Goal: Transaction & Acquisition: Purchase product/service

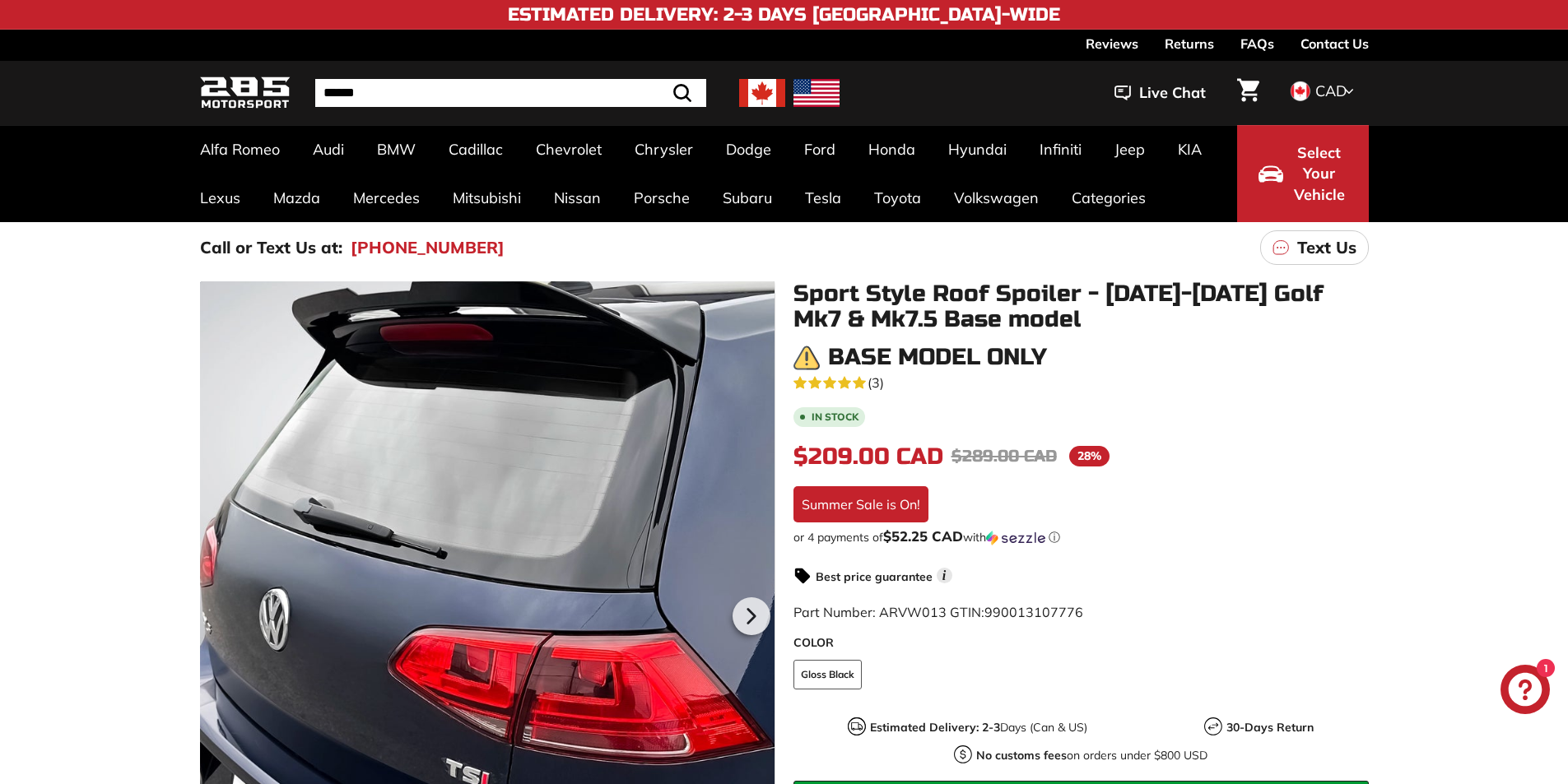
drag, startPoint x: 490, startPoint y: 393, endPoint x: 519, endPoint y: 325, distance: 73.9
click at [519, 325] on div at bounding box center [487, 613] width 575 height 664
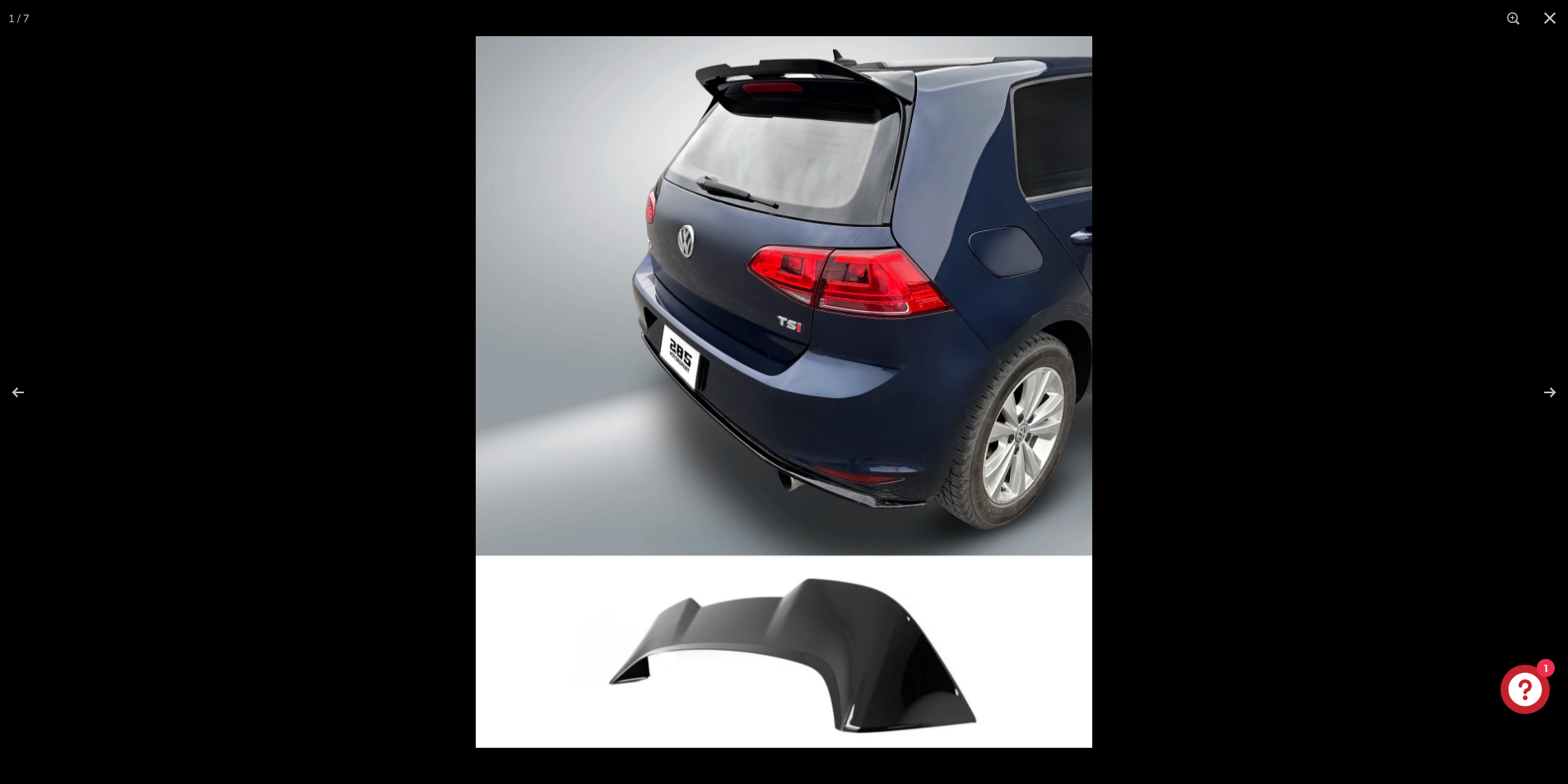
click at [856, 77] on img at bounding box center [784, 392] width 616 height 712
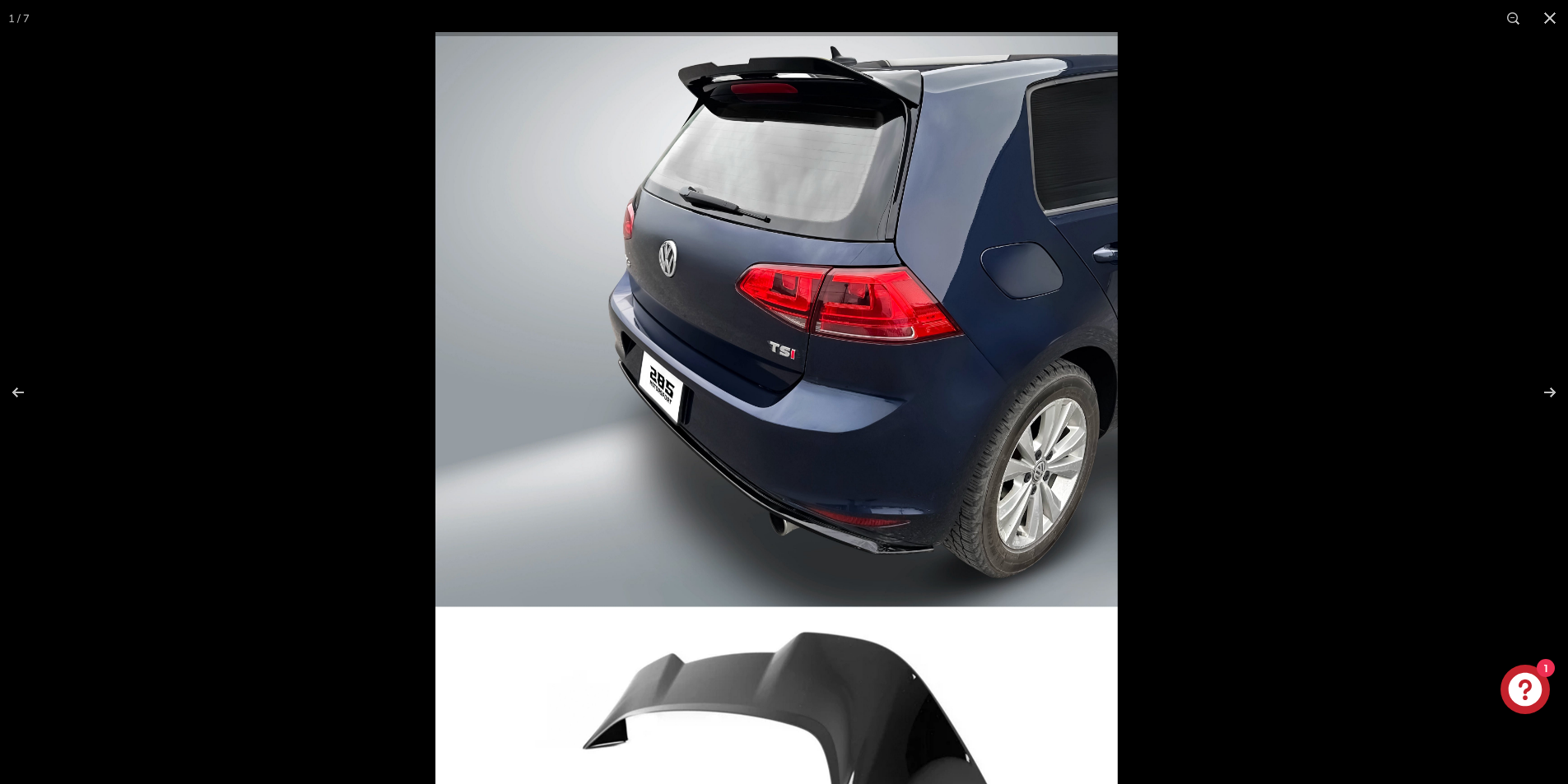
click at [856, 77] on img at bounding box center [777, 425] width 682 height 788
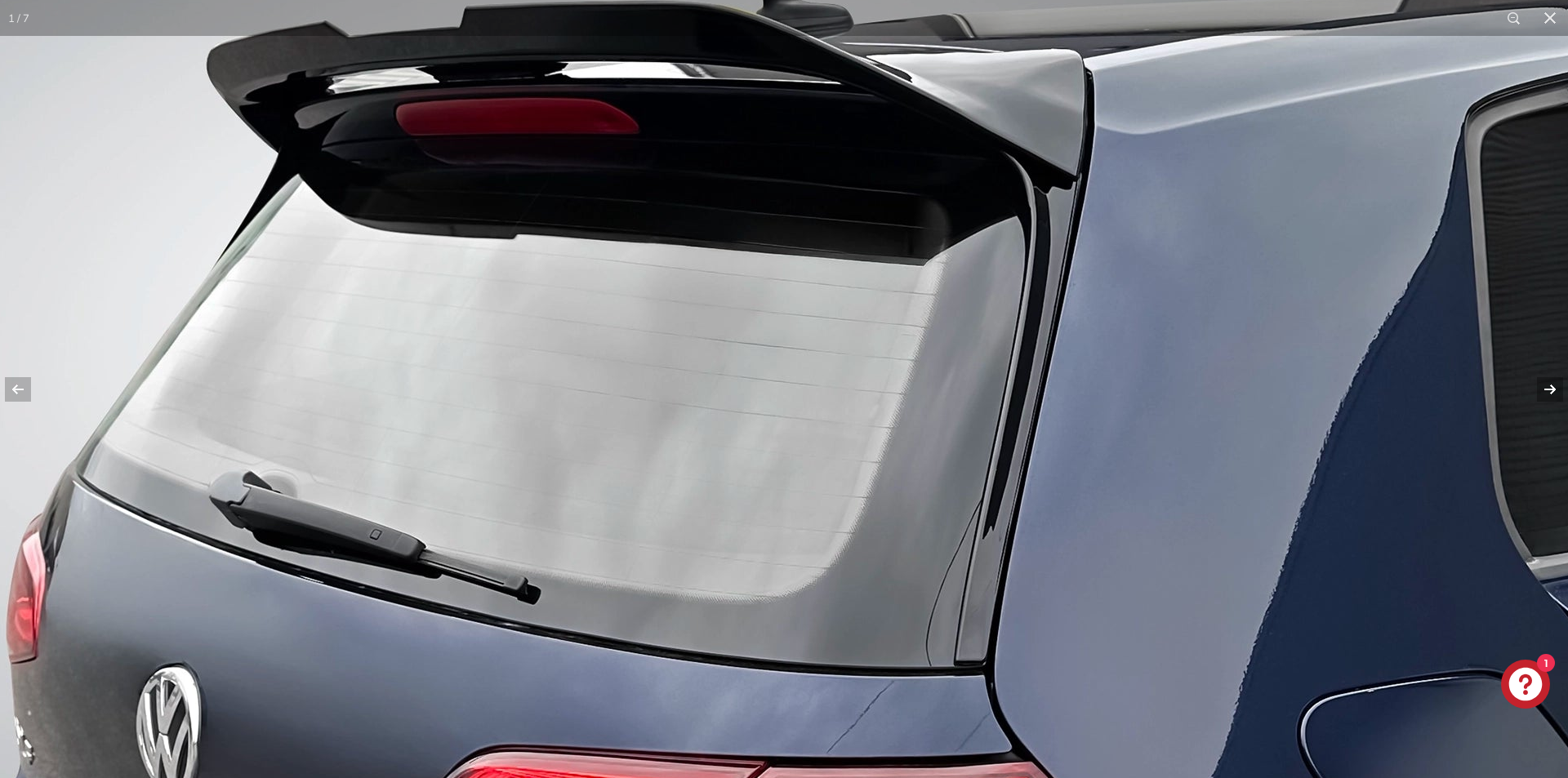
click at [1547, 386] on button at bounding box center [1539, 390] width 58 height 82
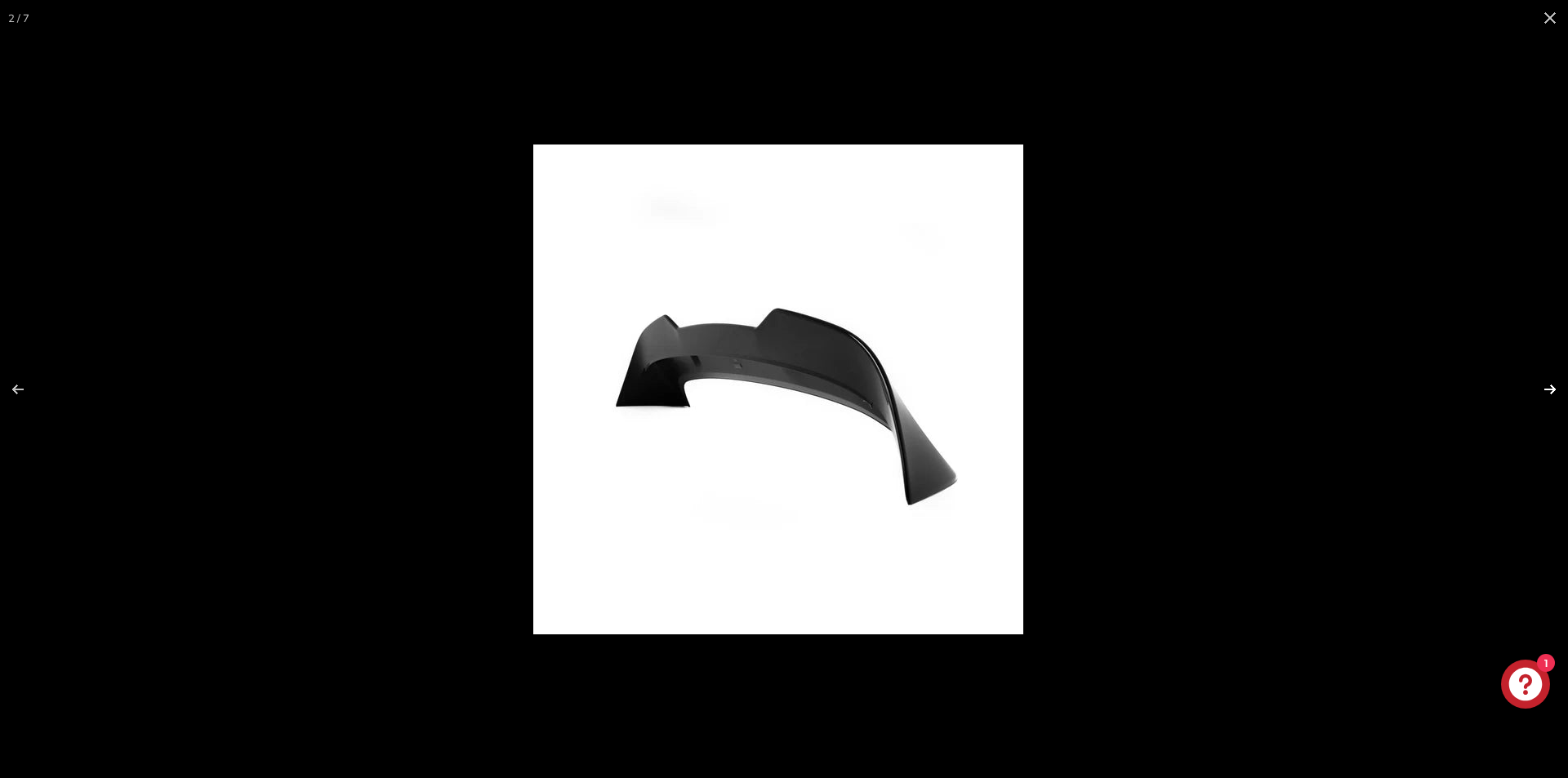
click at [1547, 385] on button at bounding box center [1539, 390] width 58 height 82
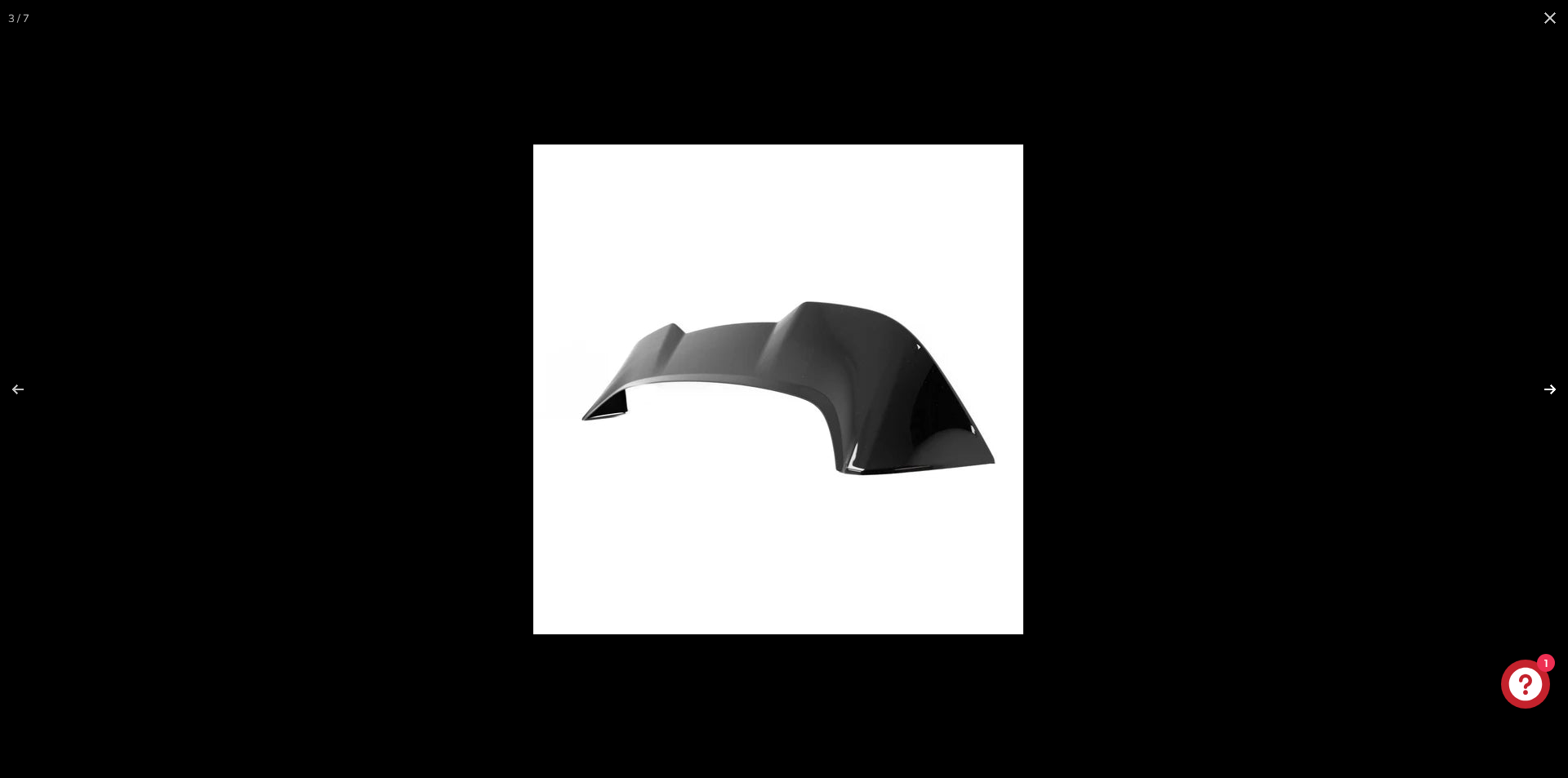
click at [1547, 385] on button at bounding box center [1539, 390] width 58 height 82
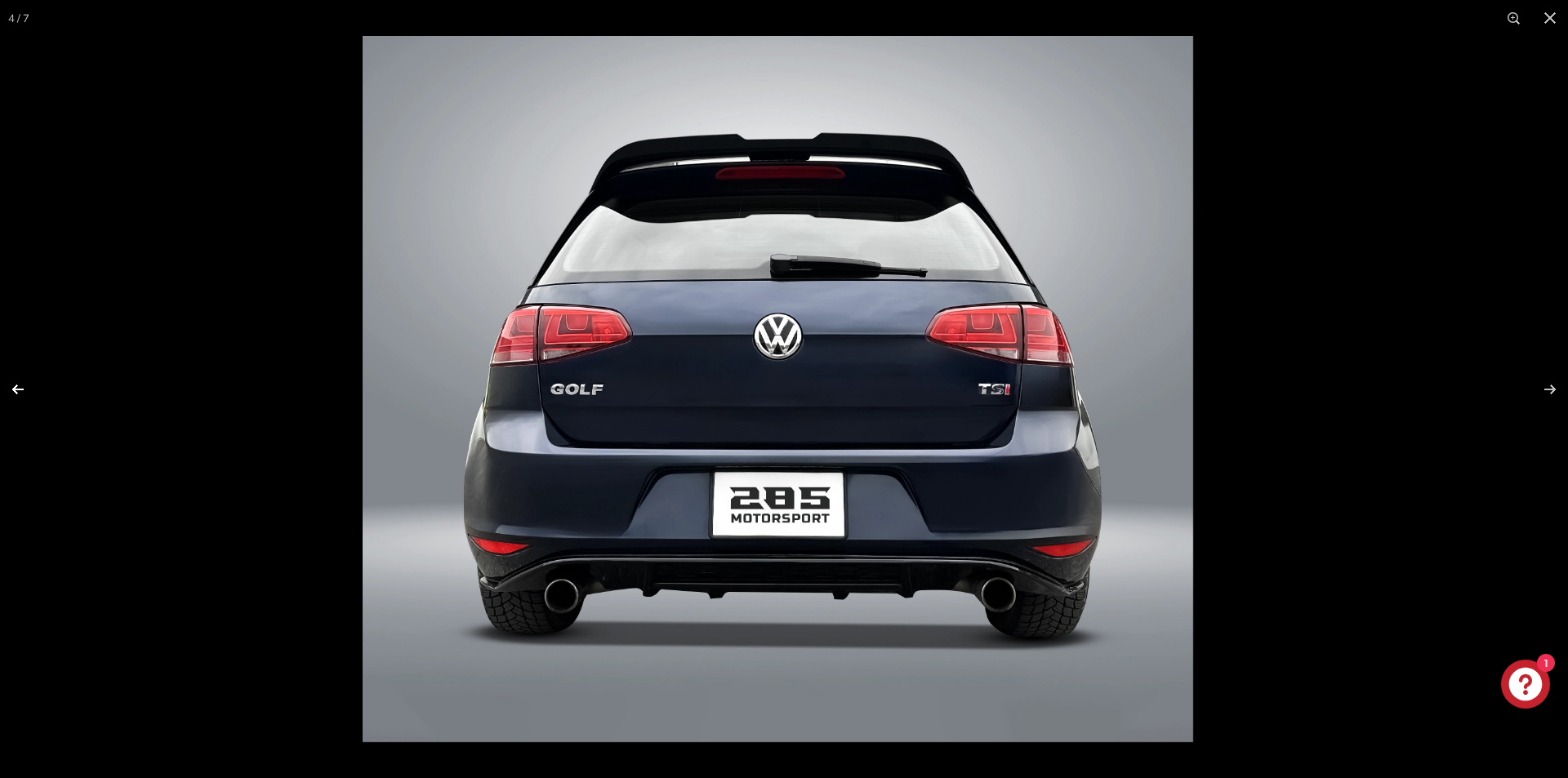
click at [21, 392] on button at bounding box center [29, 390] width 58 height 82
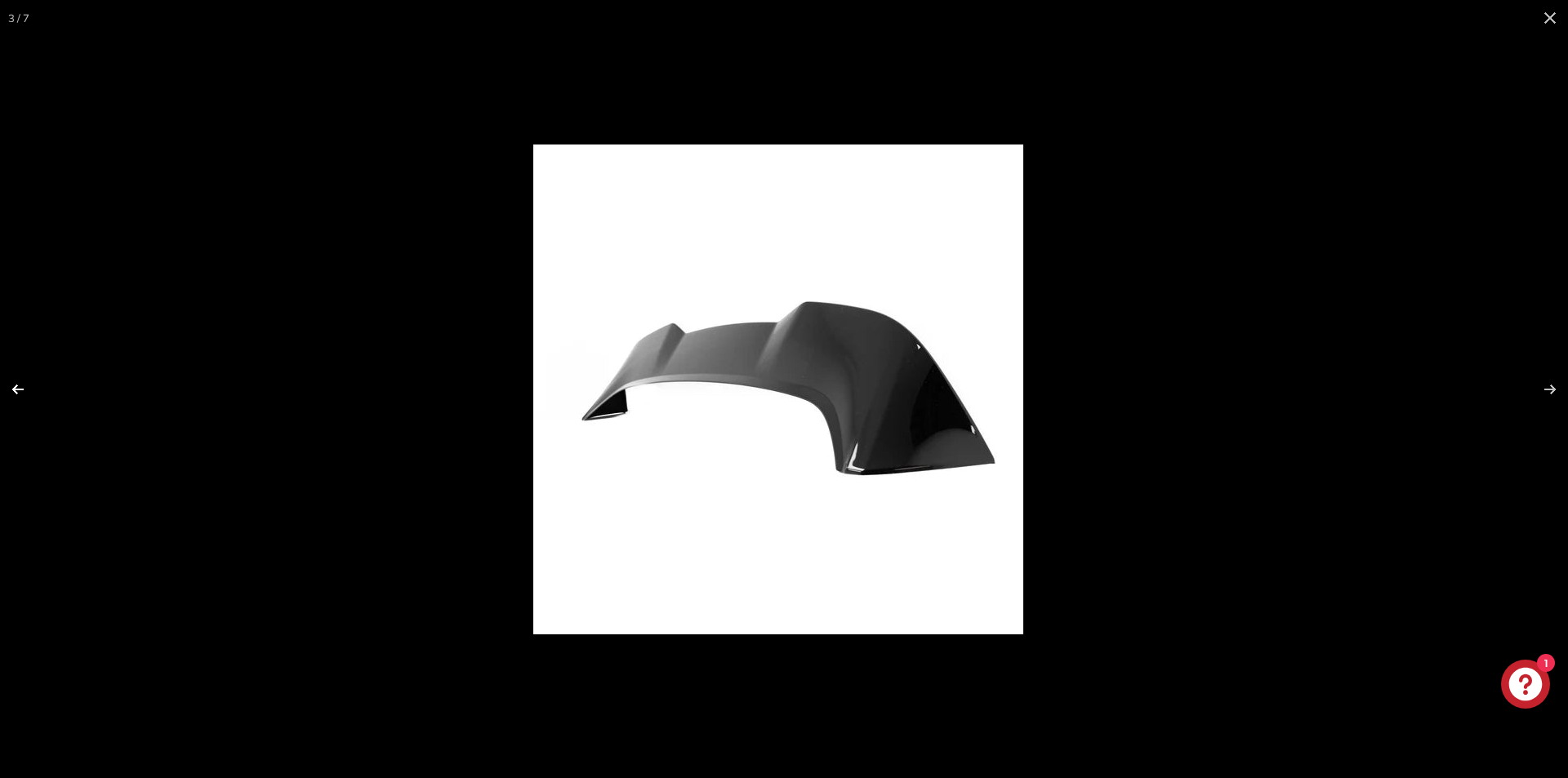
click at [20, 393] on button at bounding box center [29, 390] width 58 height 82
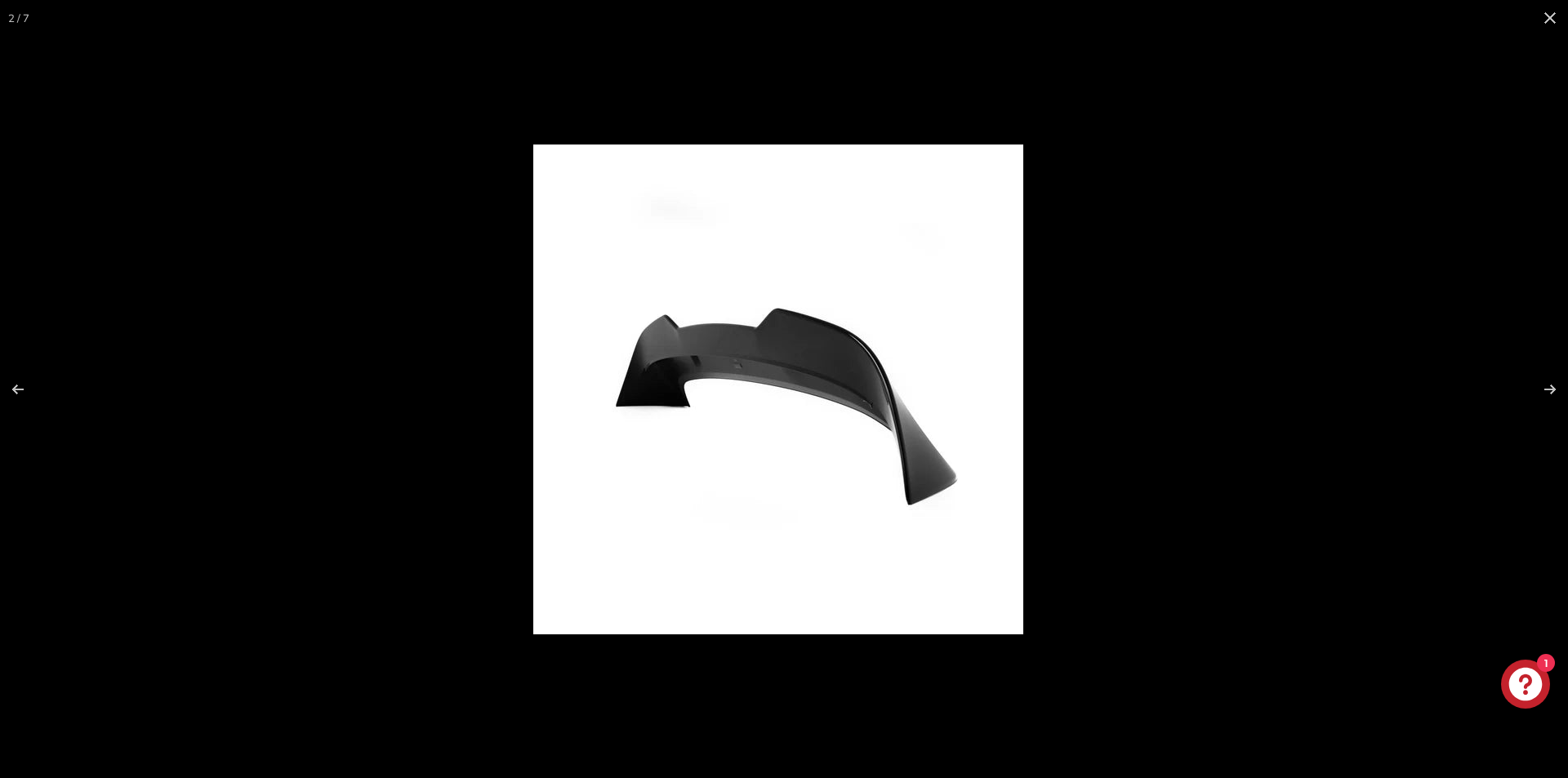
click at [708, 372] on img at bounding box center [778, 390] width 490 height 490
click at [719, 370] on img at bounding box center [778, 390] width 490 height 490
click at [724, 369] on img at bounding box center [778, 390] width 490 height 490
click at [731, 366] on img at bounding box center [778, 390] width 490 height 490
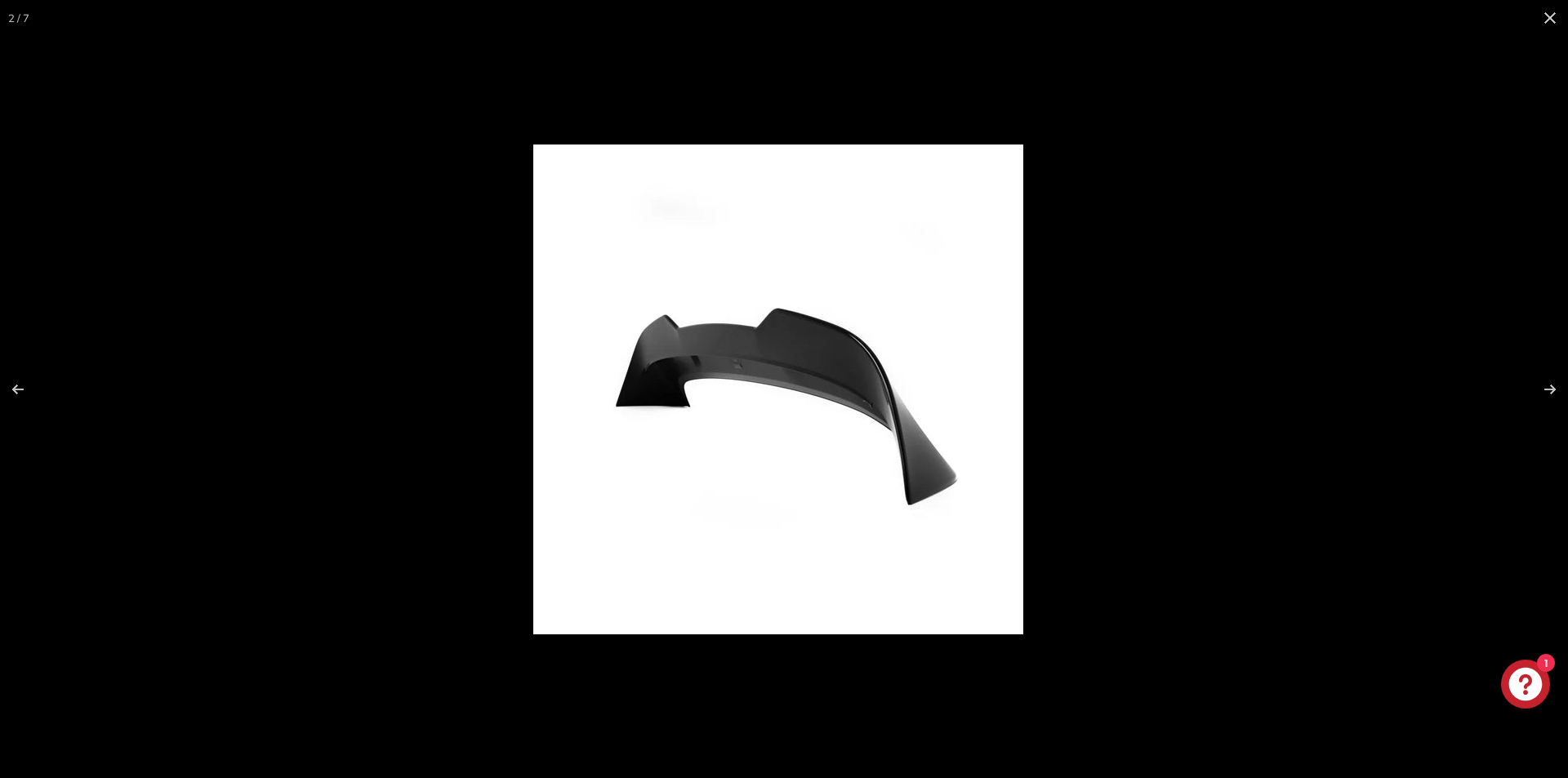
click at [732, 366] on img at bounding box center [778, 390] width 490 height 490
click at [738, 372] on img at bounding box center [778, 390] width 490 height 490
click at [783, 543] on img at bounding box center [778, 390] width 490 height 490
click at [796, 477] on img at bounding box center [778, 390] width 490 height 490
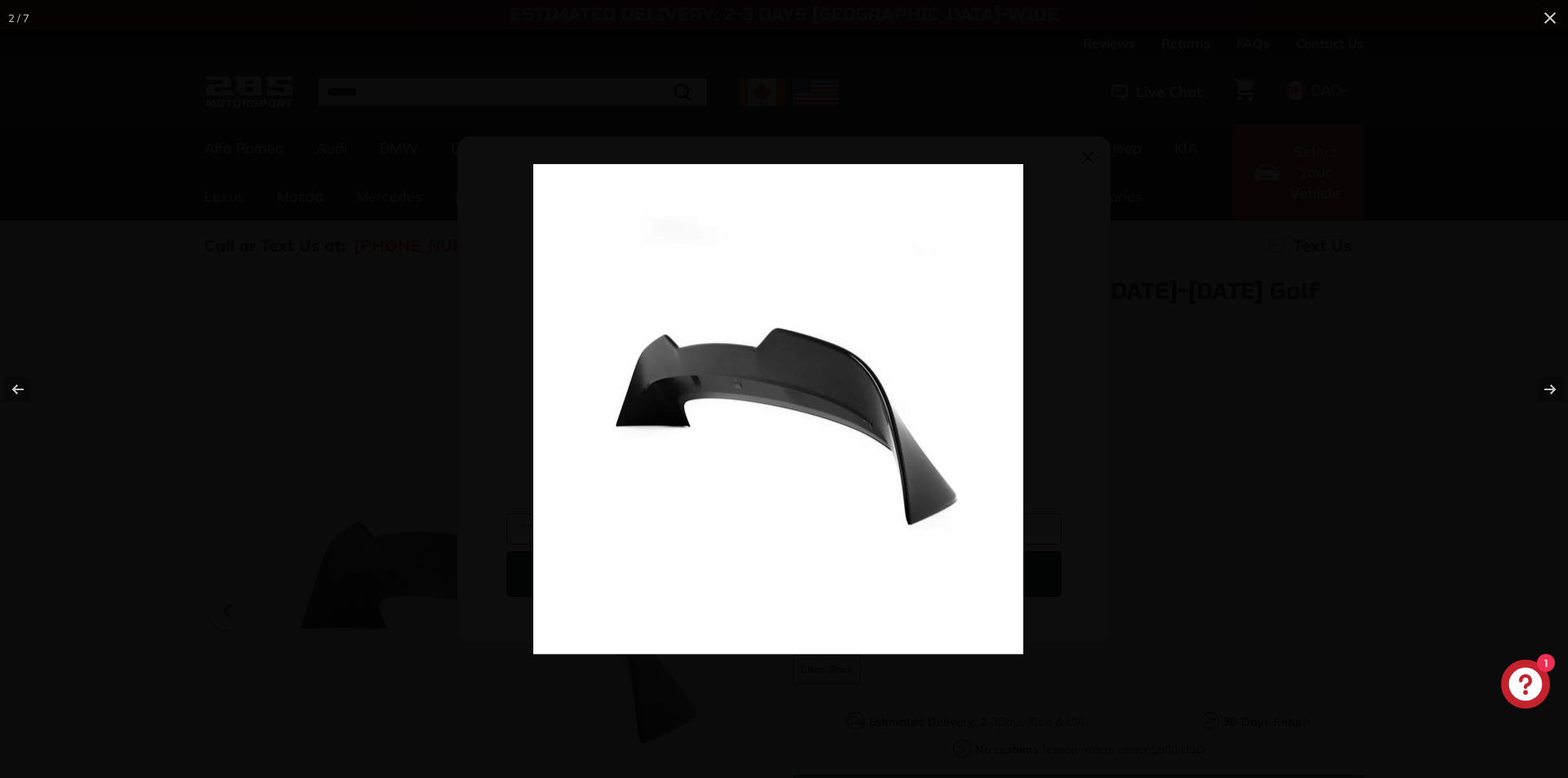
click at [757, 357] on img at bounding box center [778, 409] width 490 height 490
click at [761, 357] on img at bounding box center [778, 409] width 490 height 490
click at [1551, 13] on button at bounding box center [1550, 17] width 36 height 36
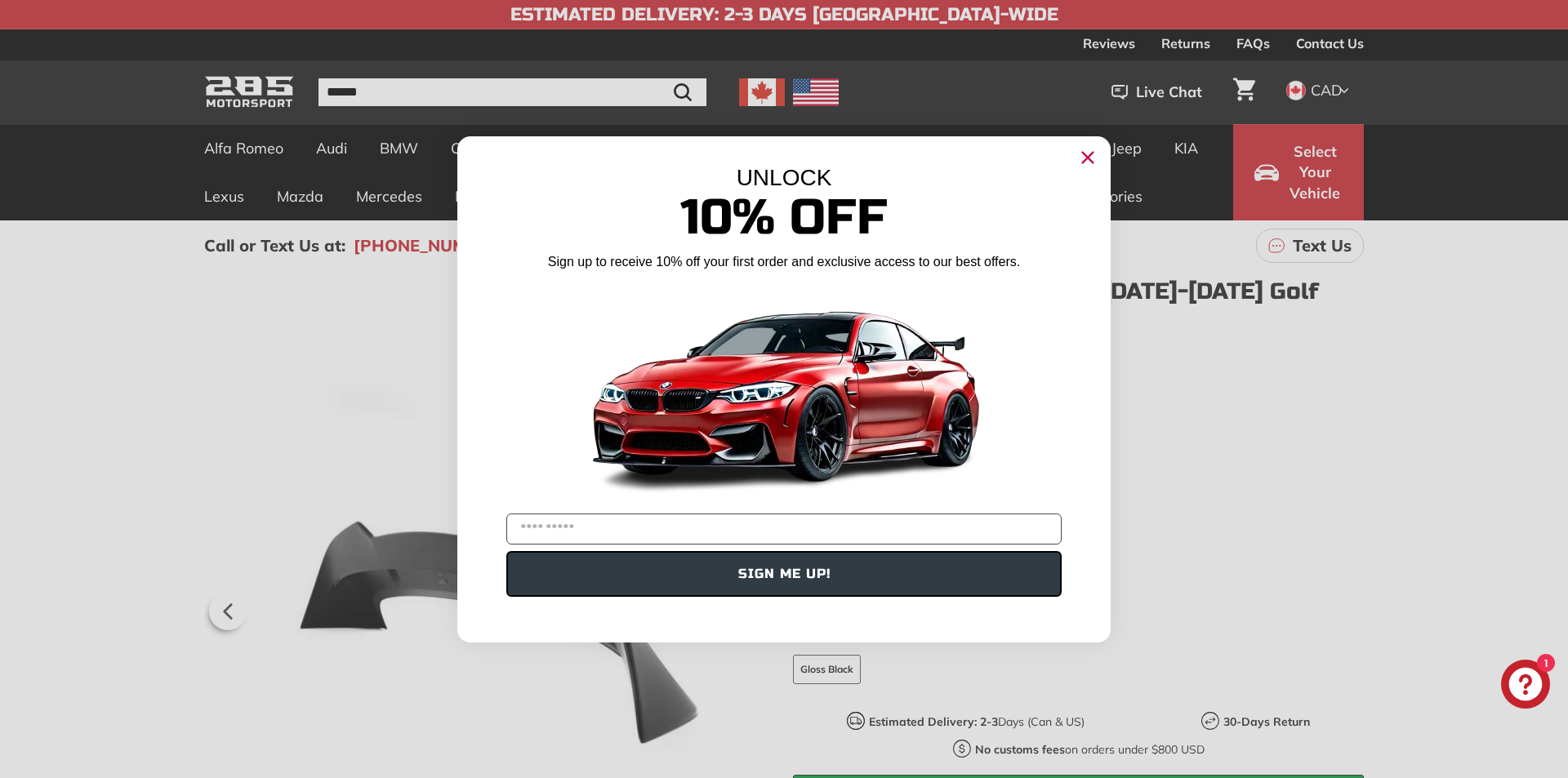
click at [1092, 154] on icon "Close dialog" at bounding box center [1088, 157] width 10 height 10
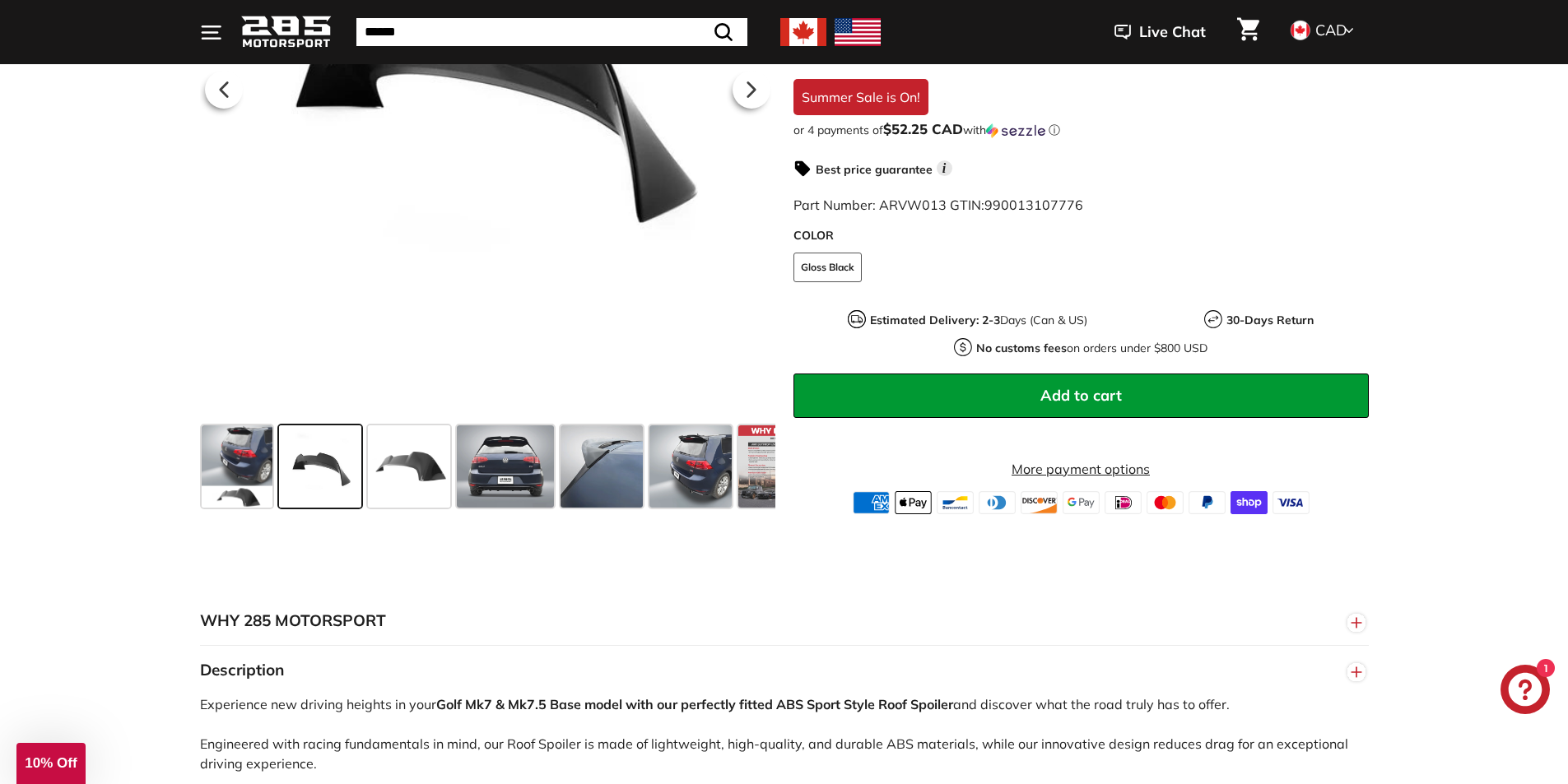
scroll to position [576, 0]
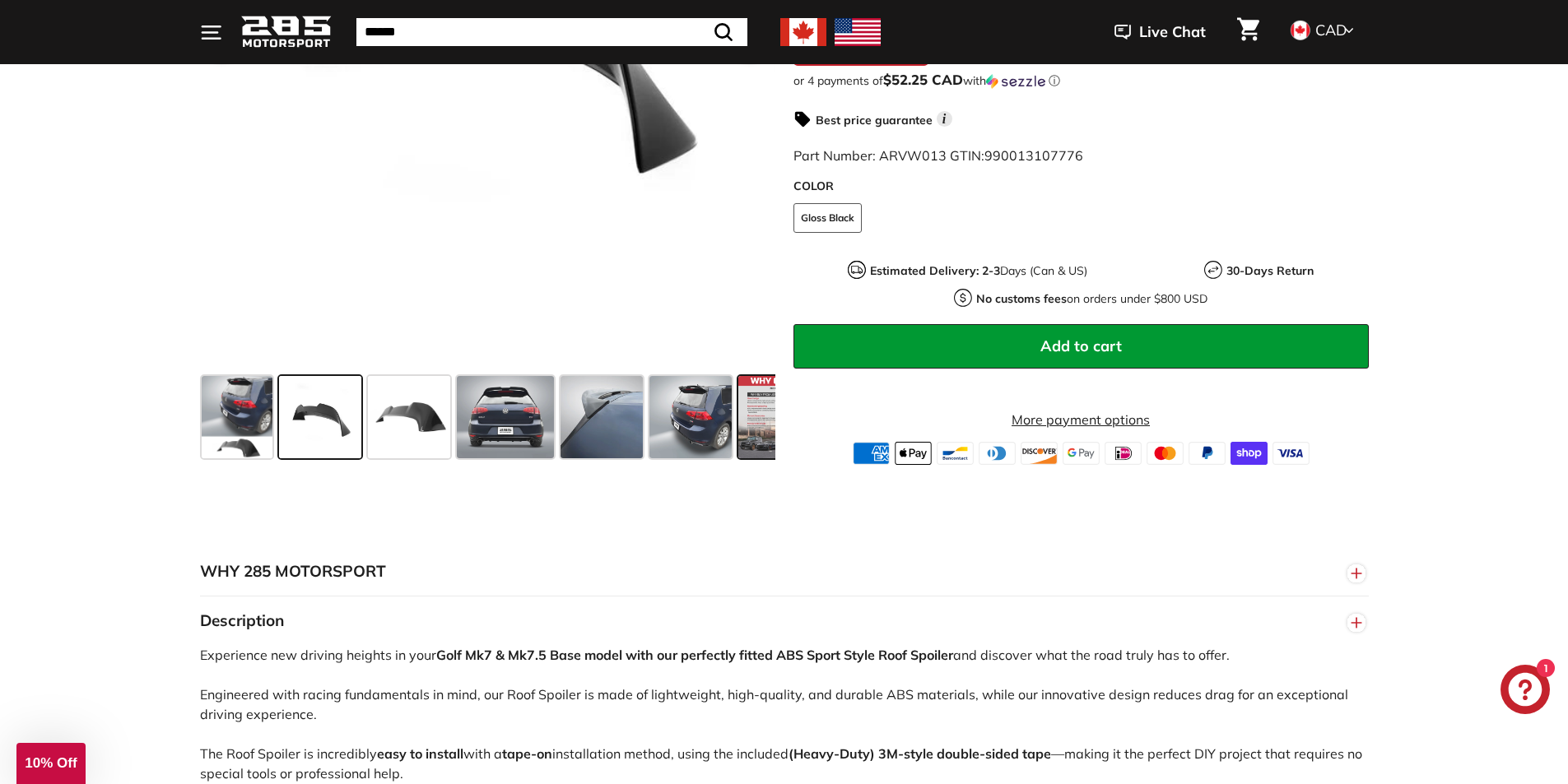
click at [757, 391] on span at bounding box center [779, 417] width 83 height 83
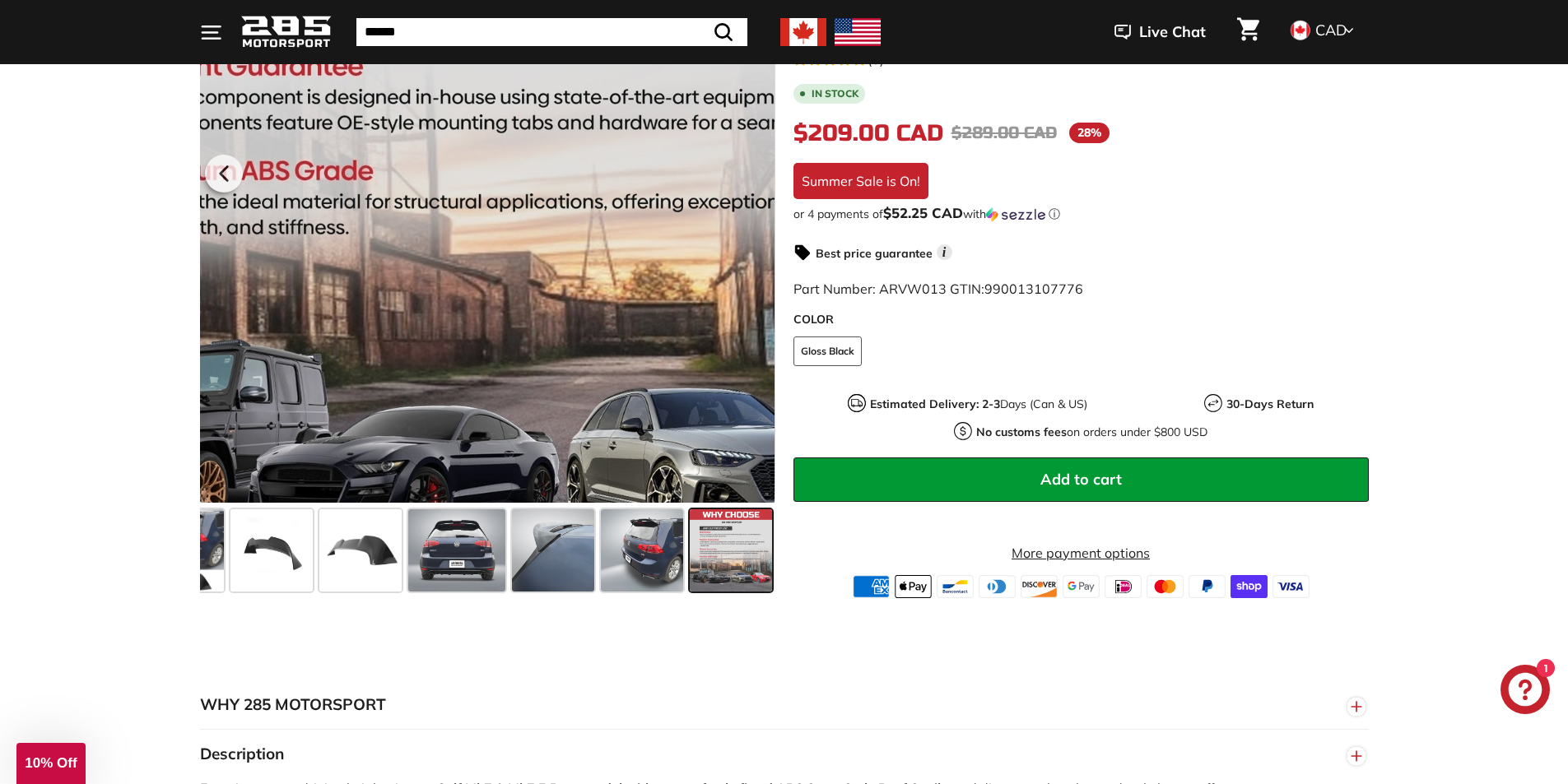
scroll to position [329, 0]
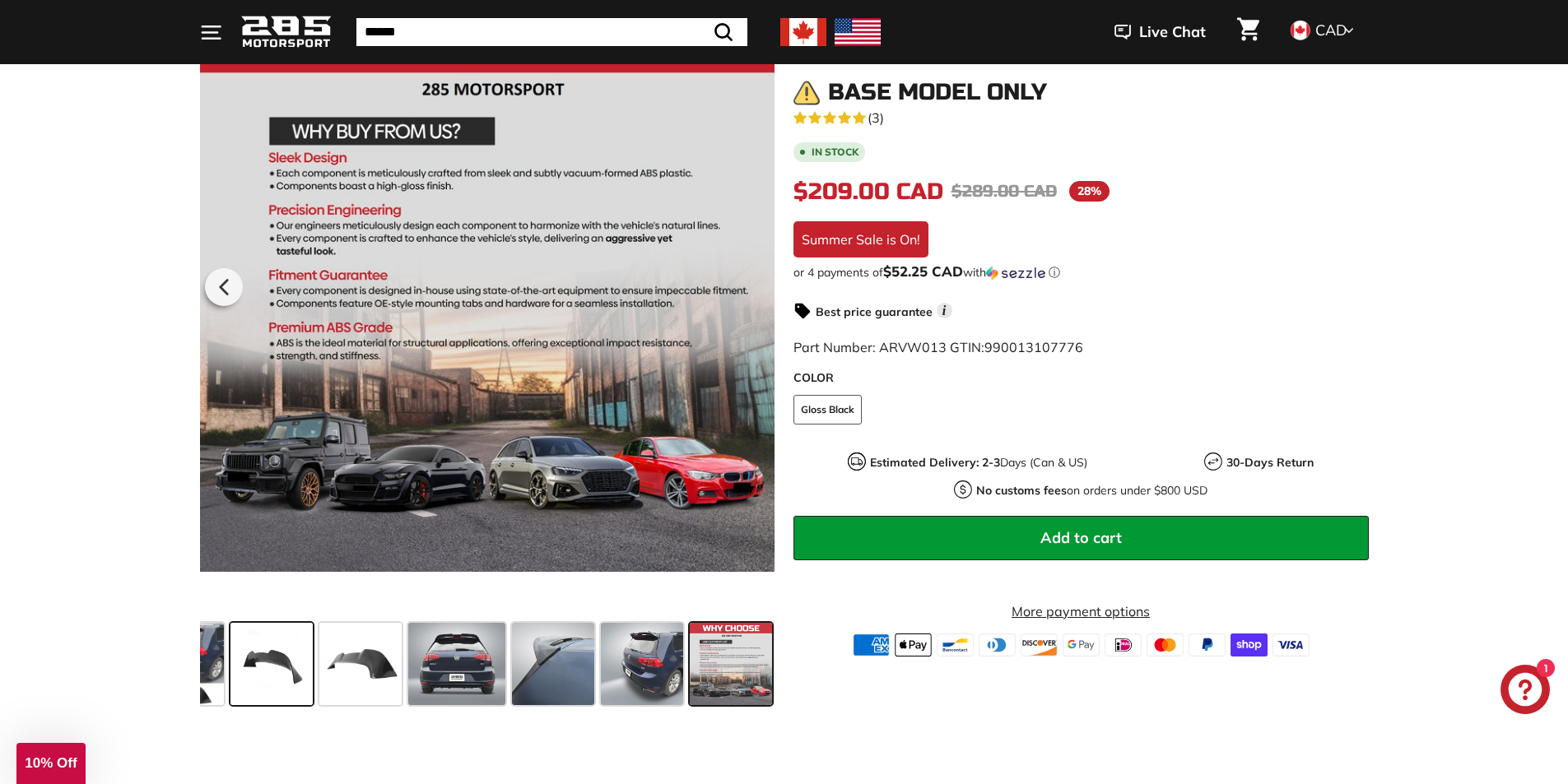
click at [251, 666] on span at bounding box center [272, 664] width 83 height 83
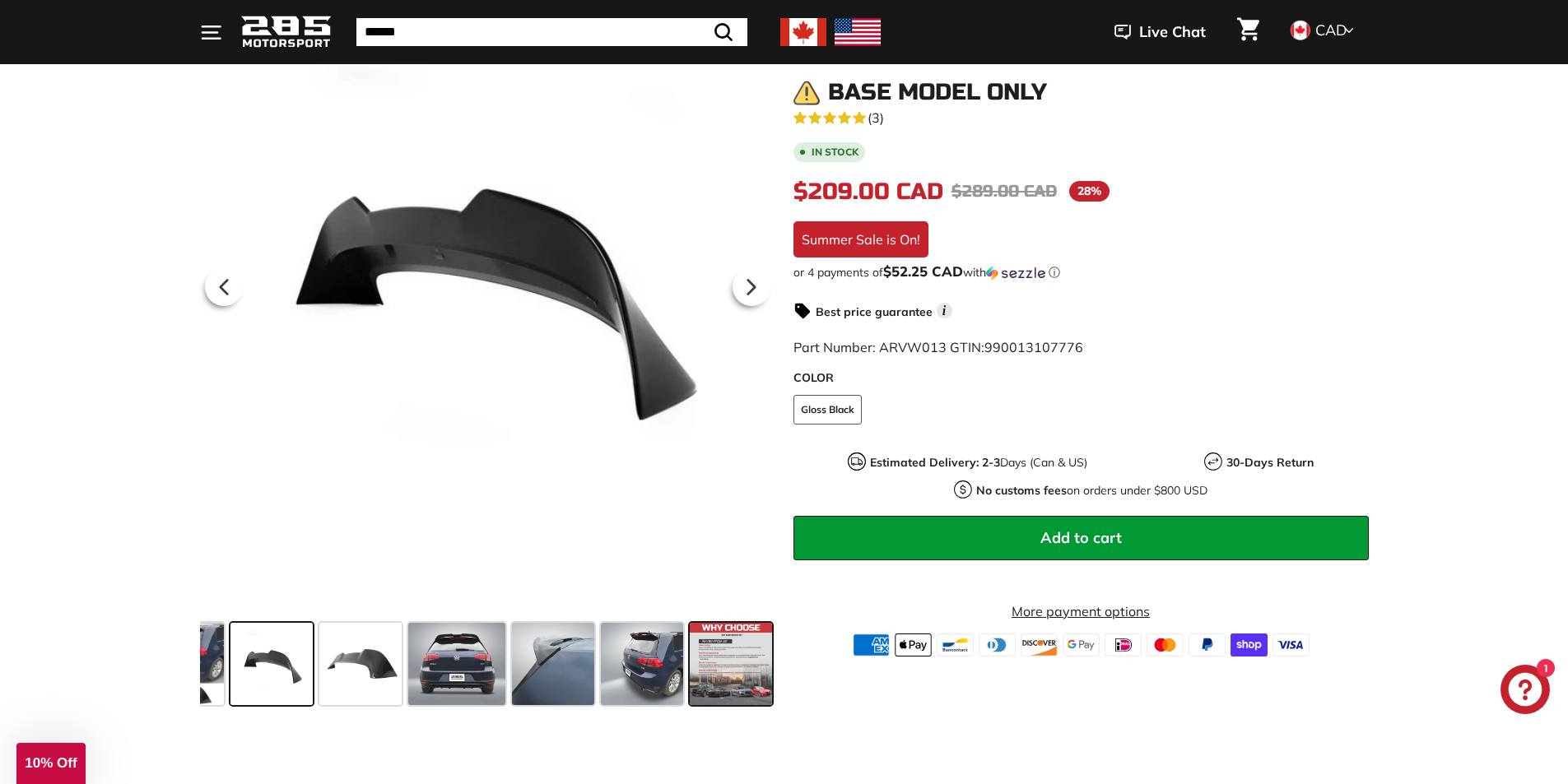
click at [711, 648] on span at bounding box center [731, 664] width 83 height 83
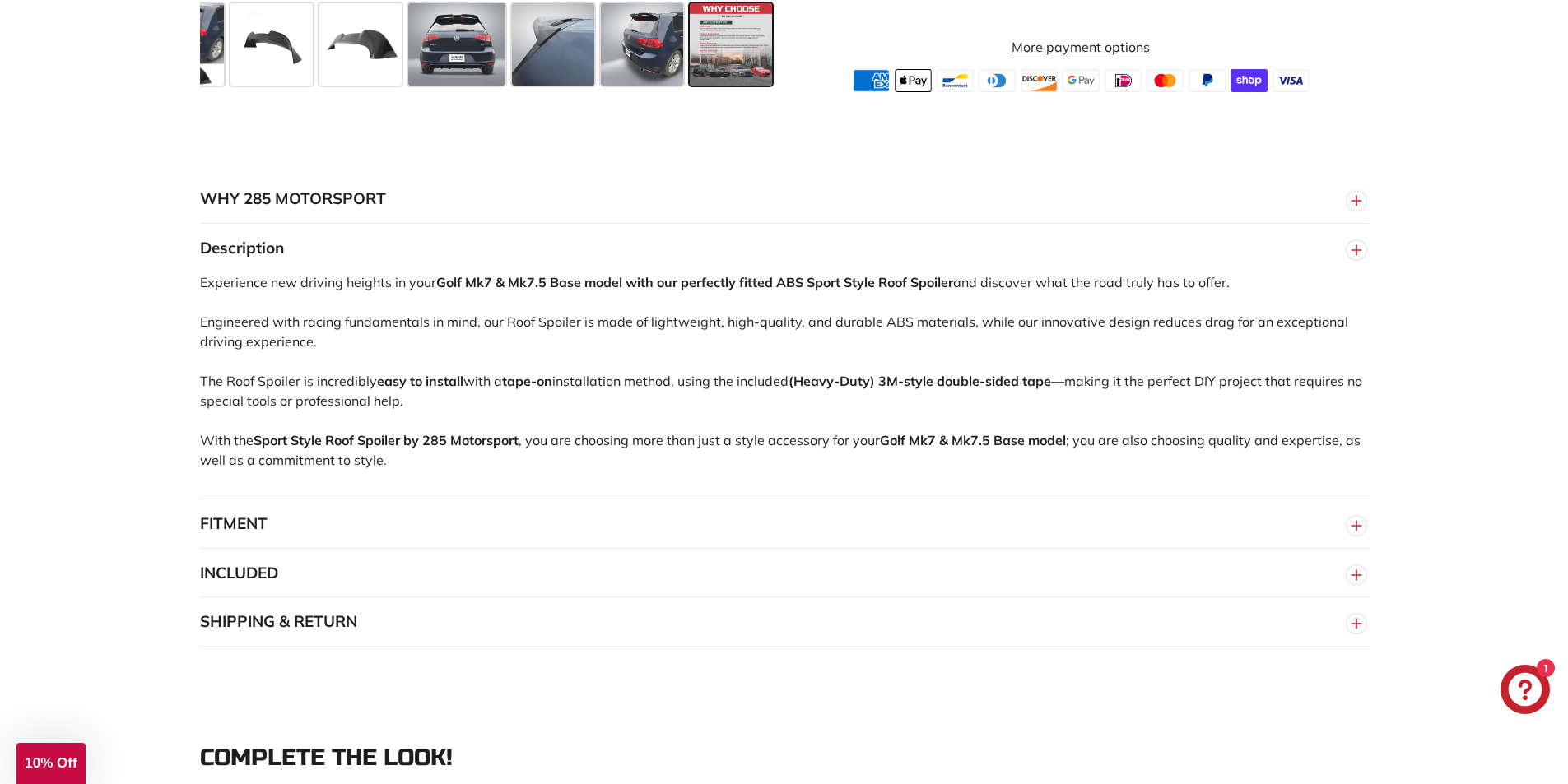
scroll to position [987, 0]
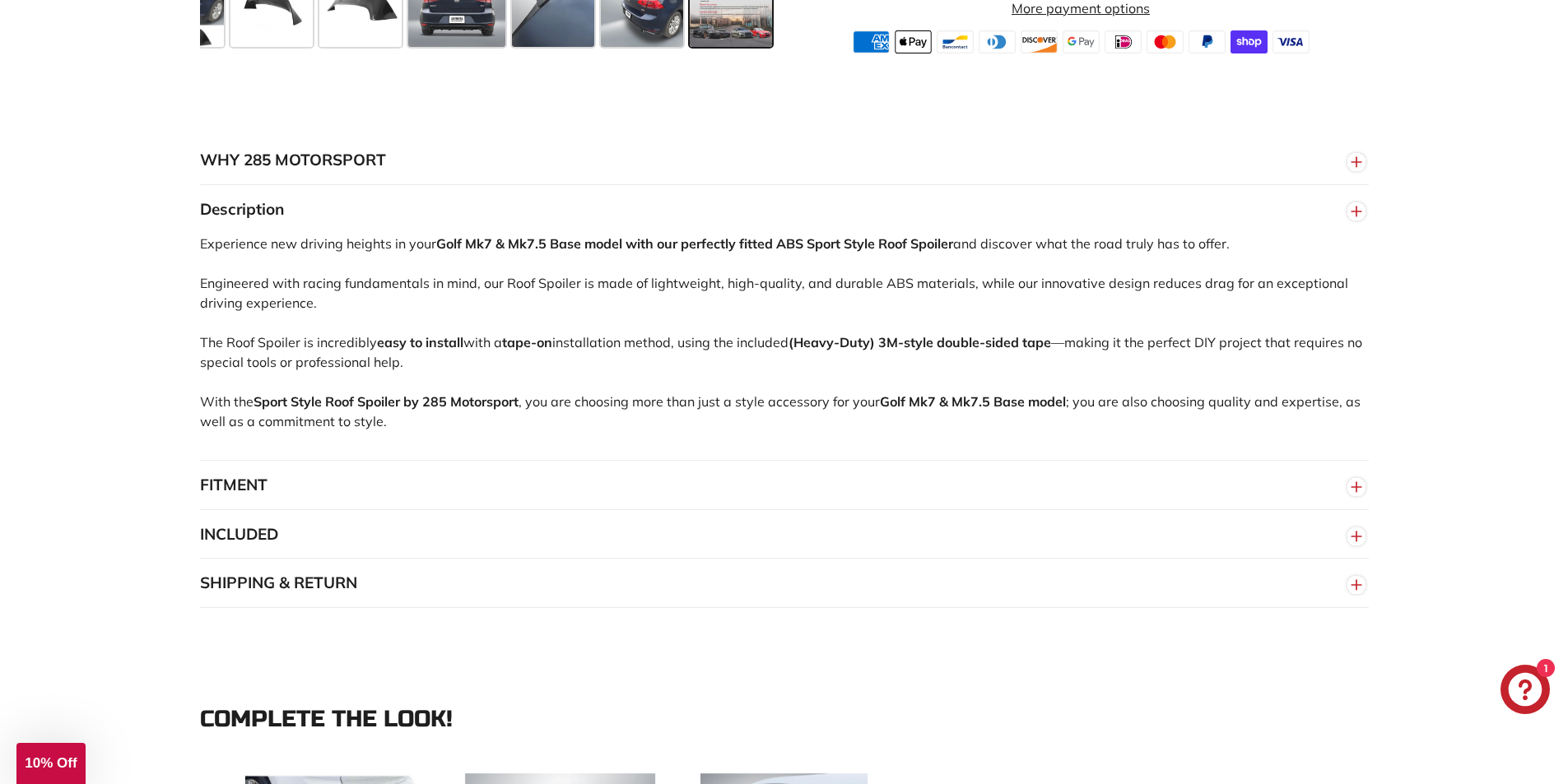
click at [352, 533] on button "INCLUDED" at bounding box center [784, 534] width 1169 height 49
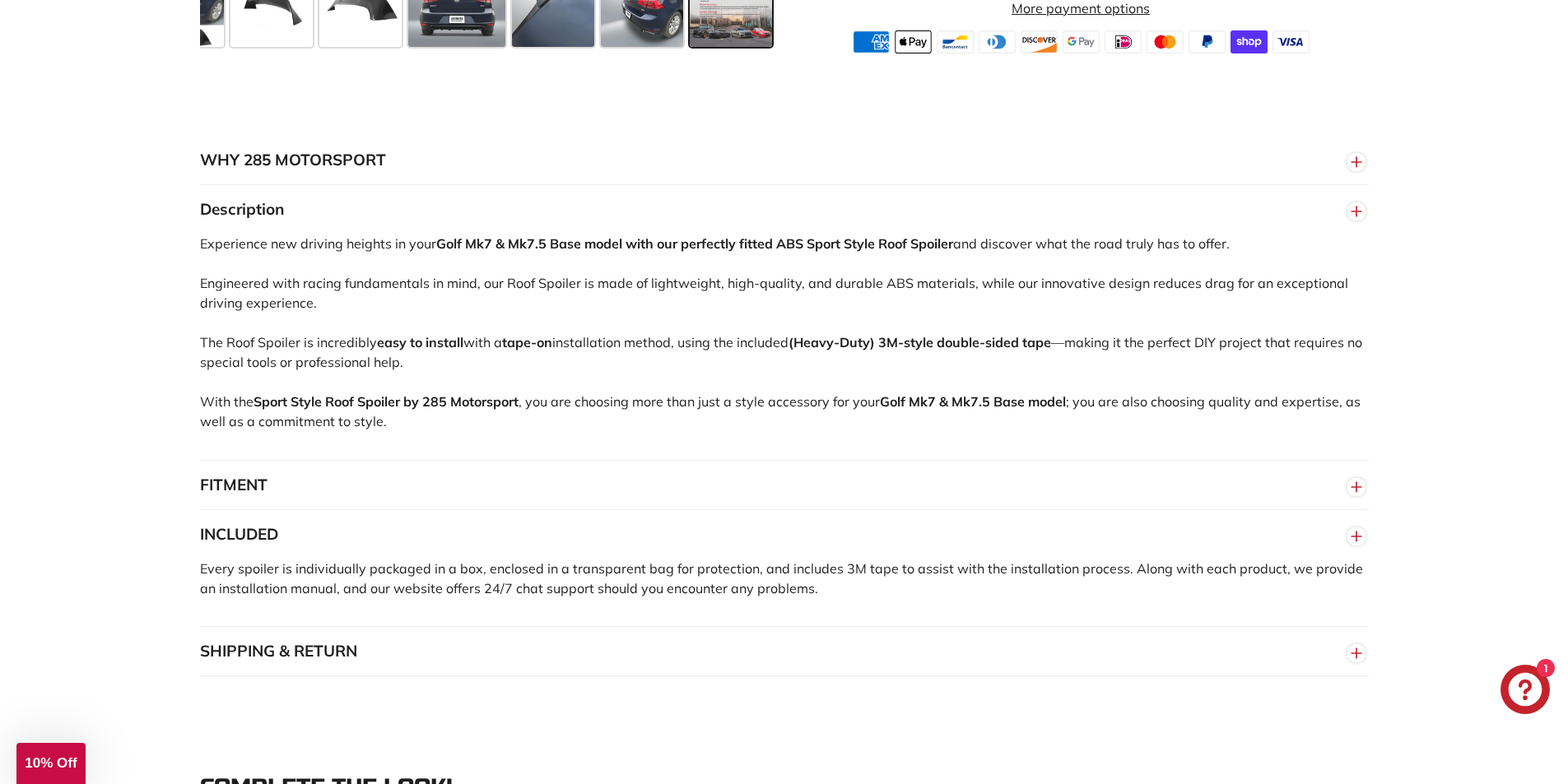
click at [494, 470] on button "FITMENT" at bounding box center [784, 485] width 1169 height 49
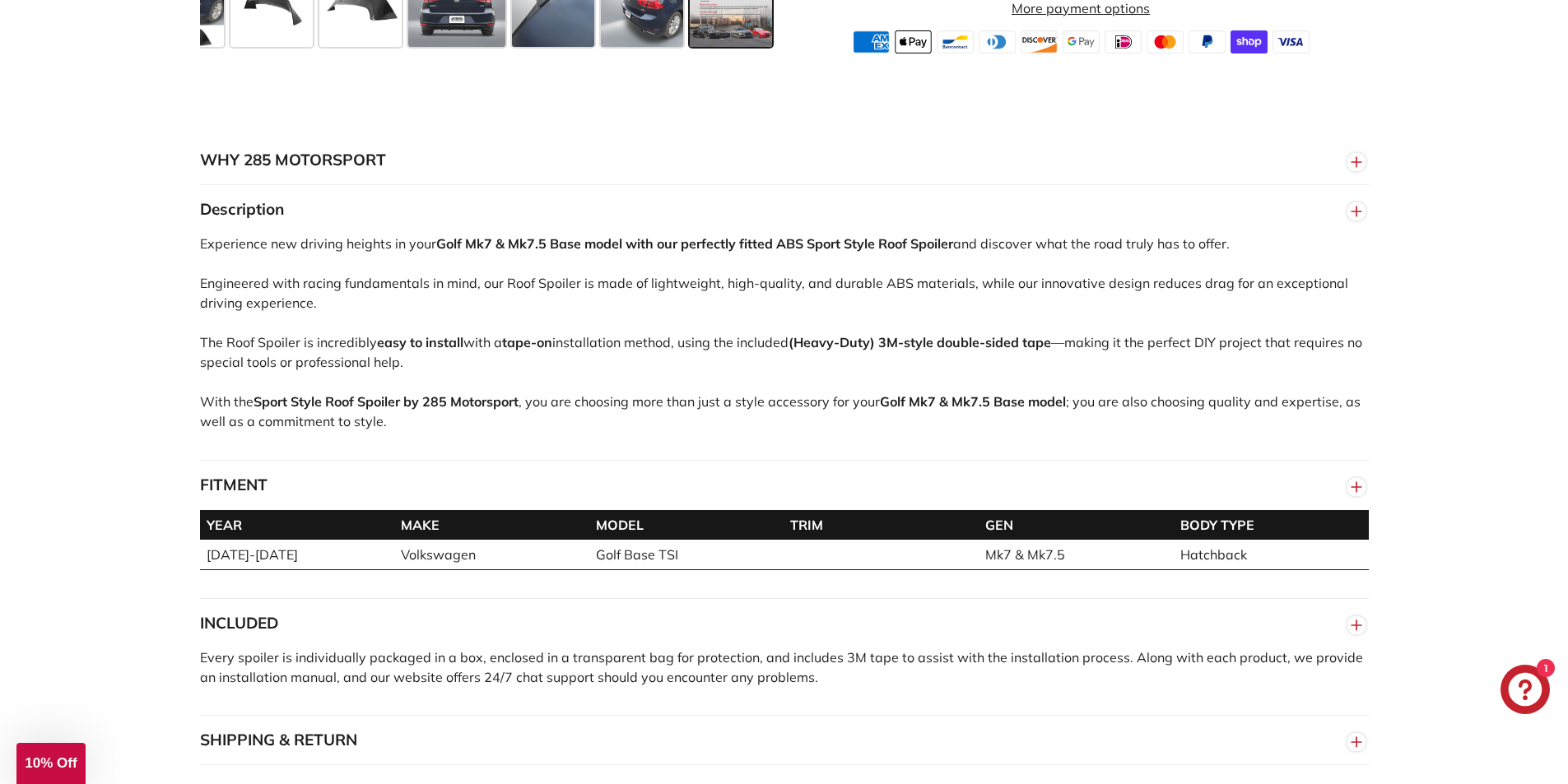
click at [1353, 489] on circle "button" at bounding box center [1356, 488] width 18 height 18
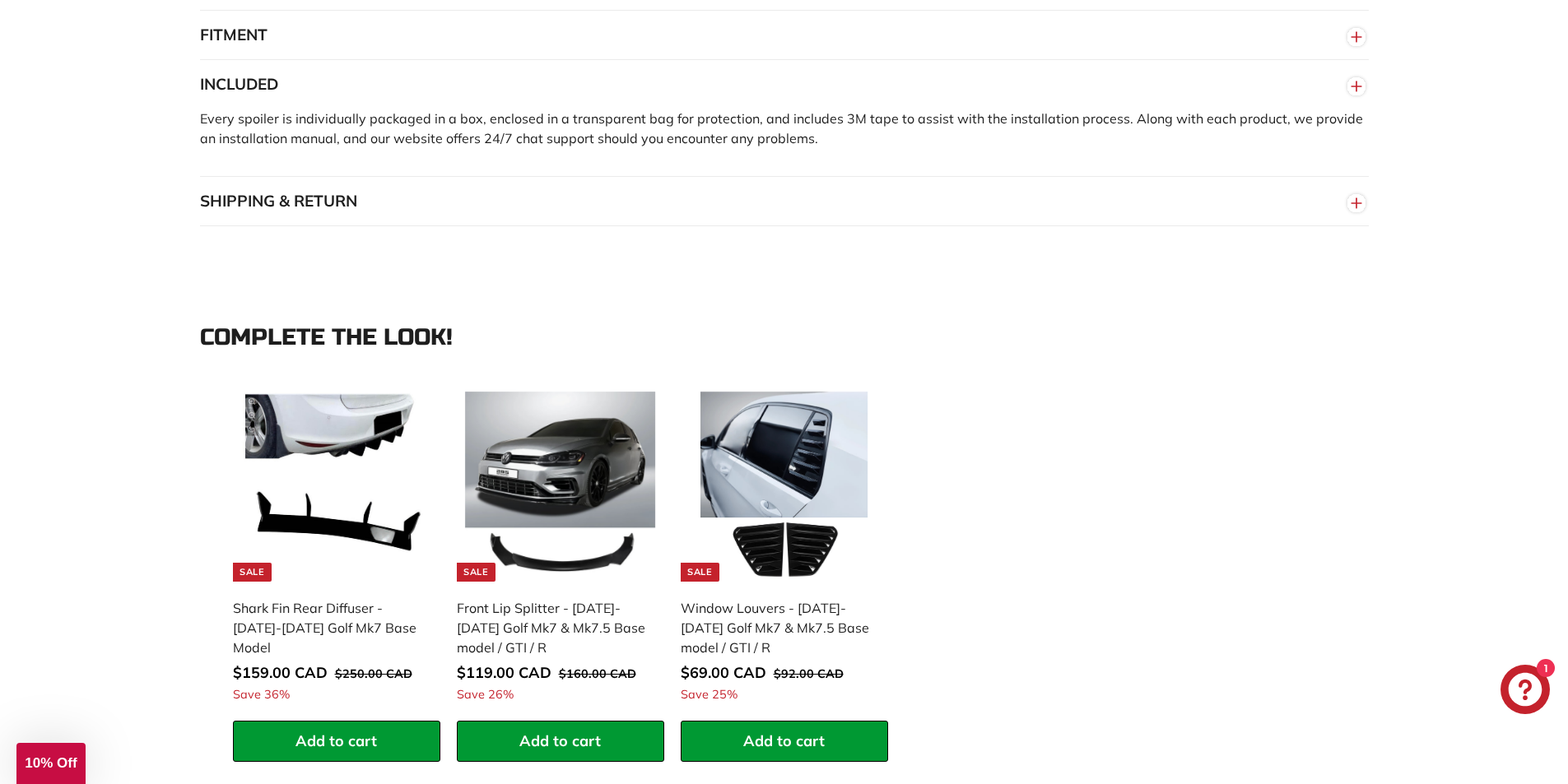
scroll to position [1398, 0]
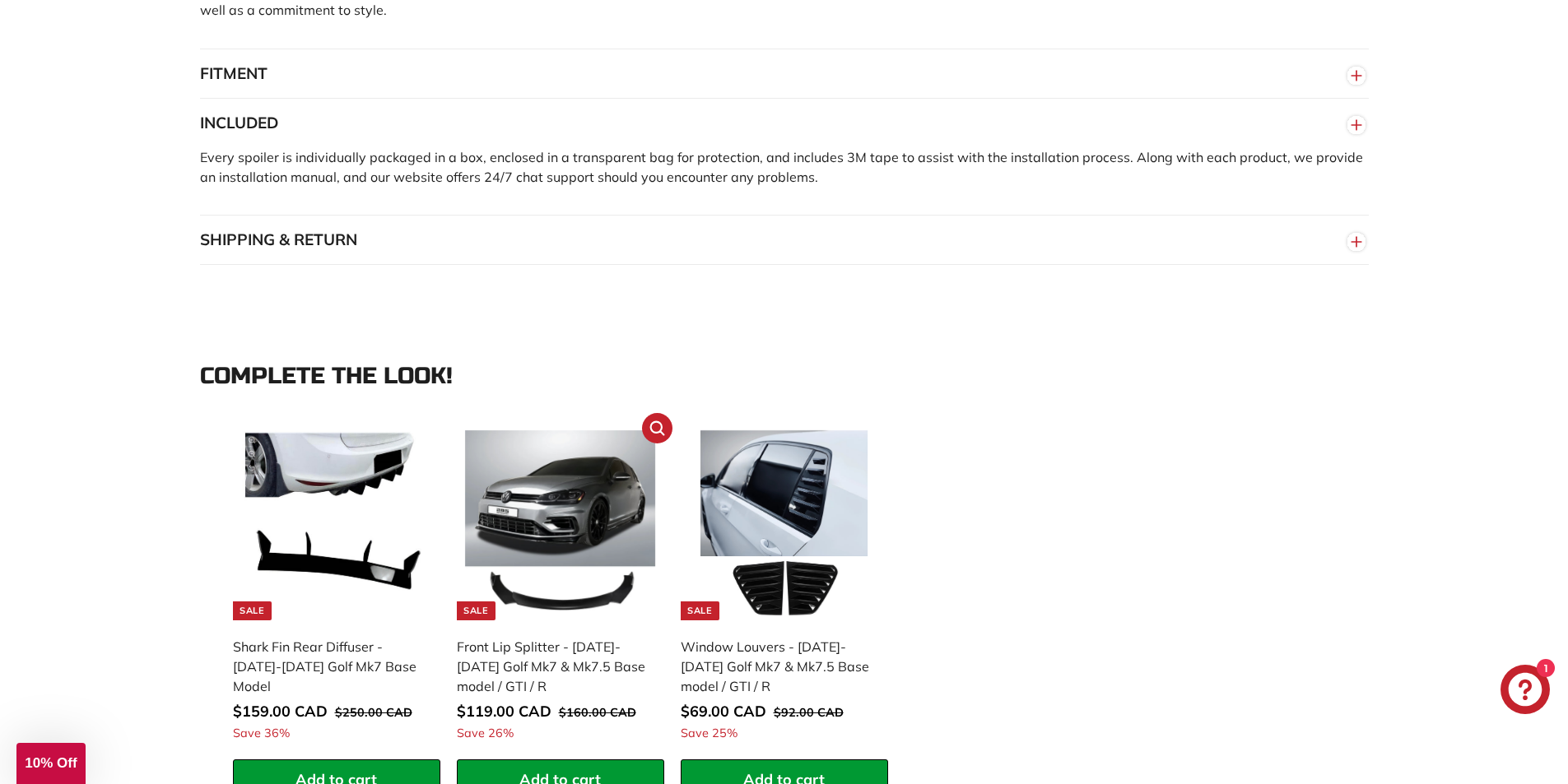
click at [558, 533] on img at bounding box center [560, 525] width 191 height 191
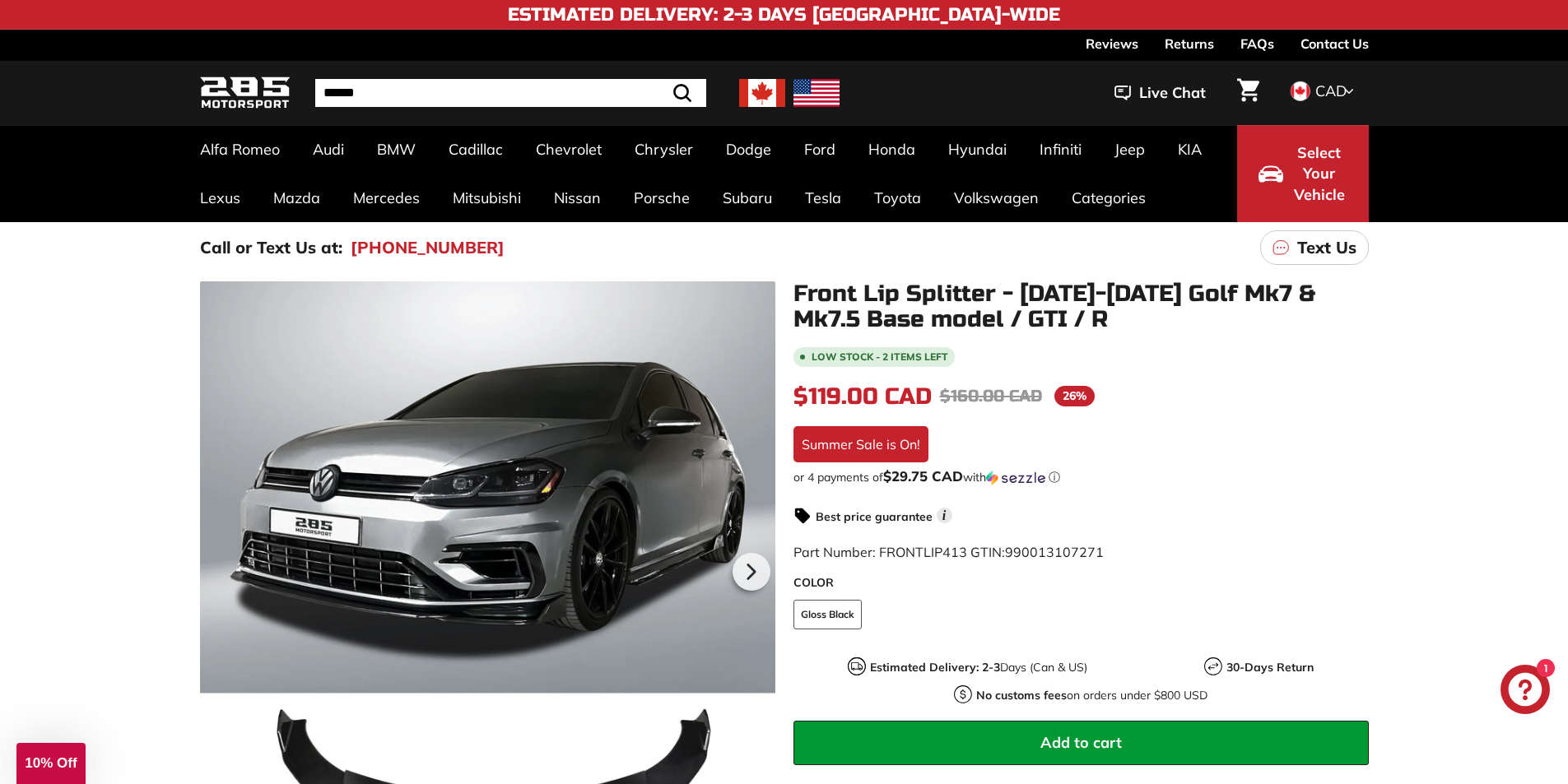
click at [1170, 435] on div "Low stock - 2 items left $119.00 CAD $119.00 CAD Regular price $160.00 CAD $160…" at bounding box center [1081, 603] width 575 height 517
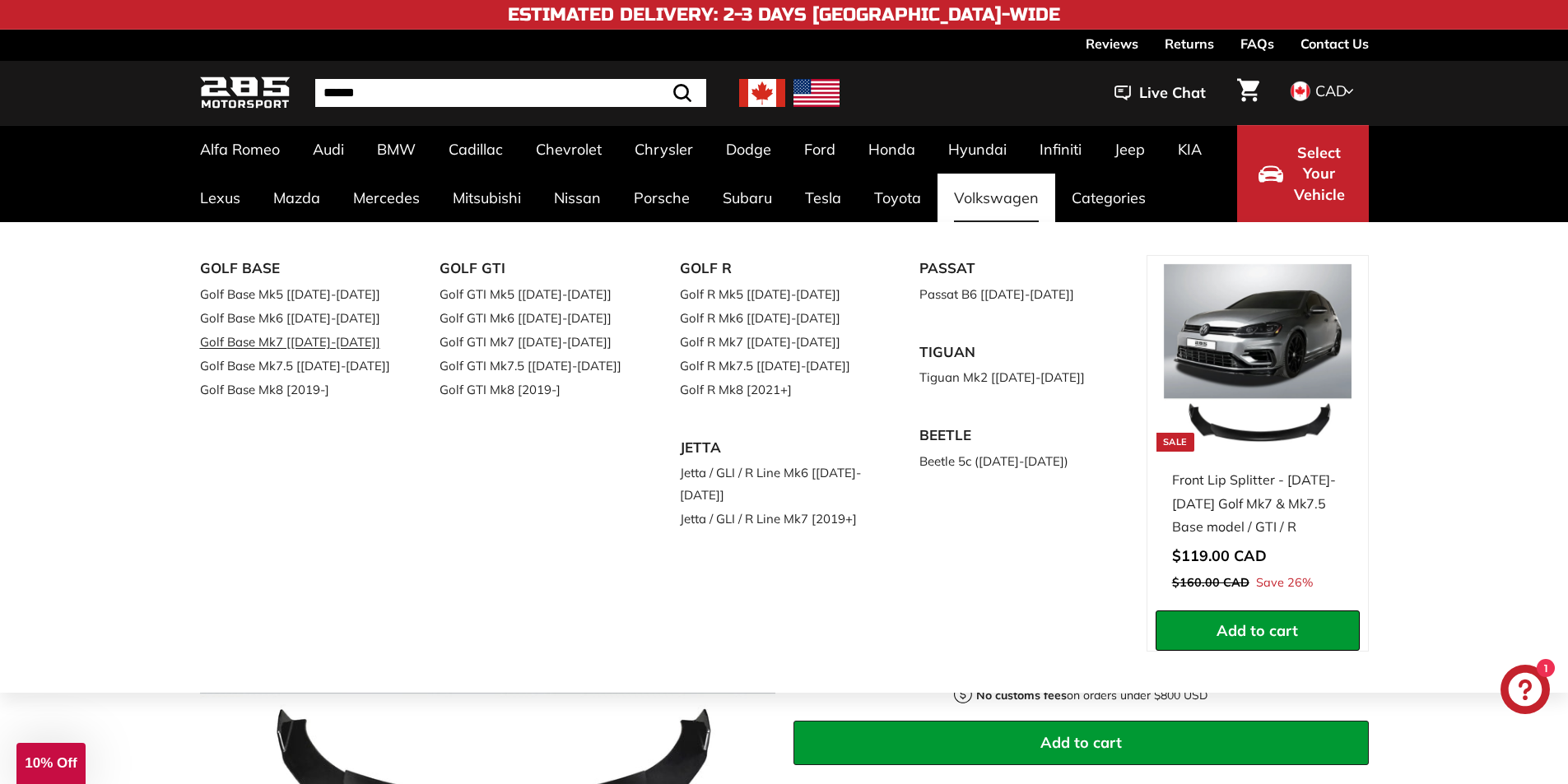
click at [263, 340] on link "Golf Base Mk7 [[DATE]-[DATE]]" at bounding box center [296, 341] width 194 height 24
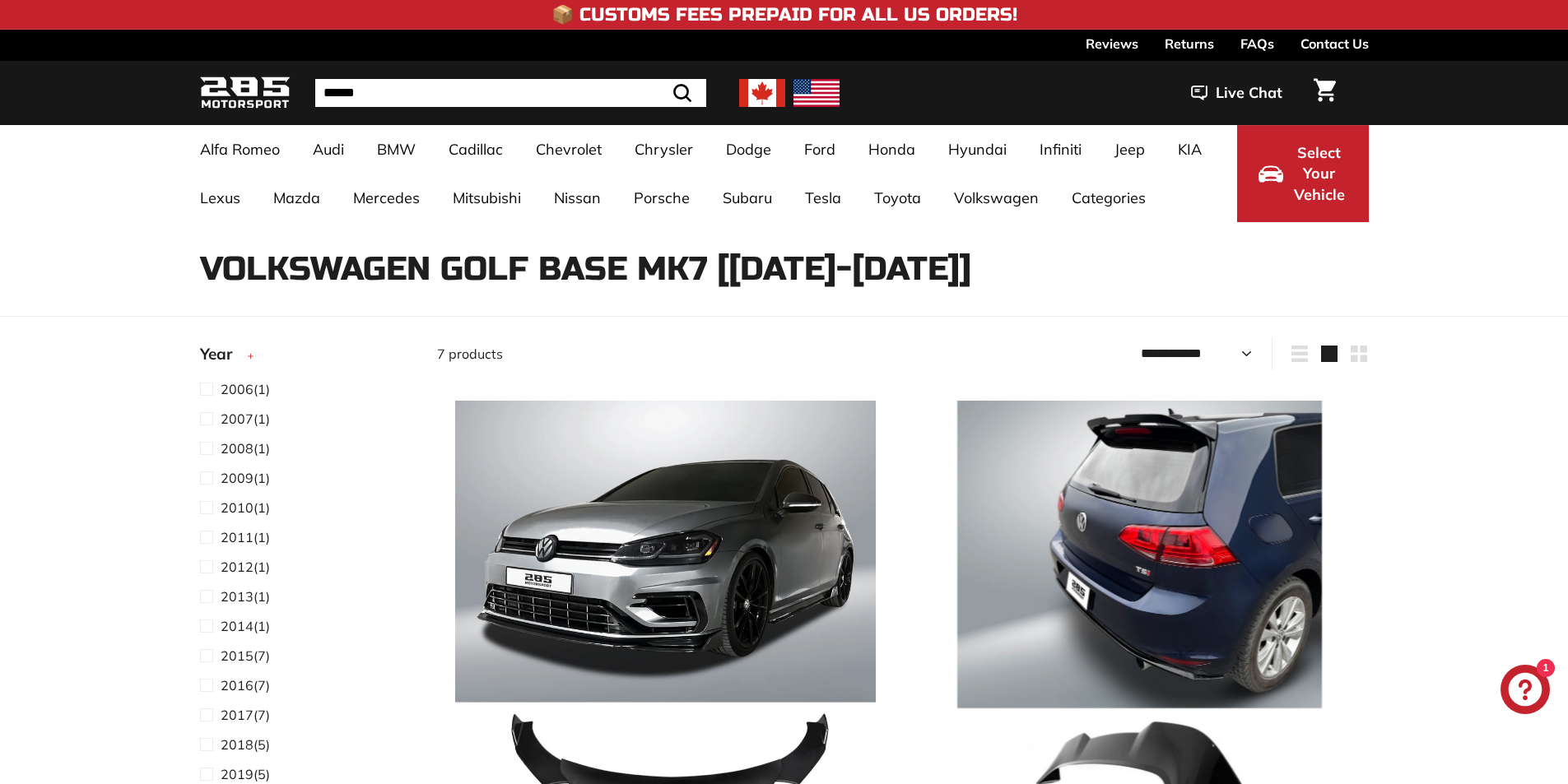
select select "**********"
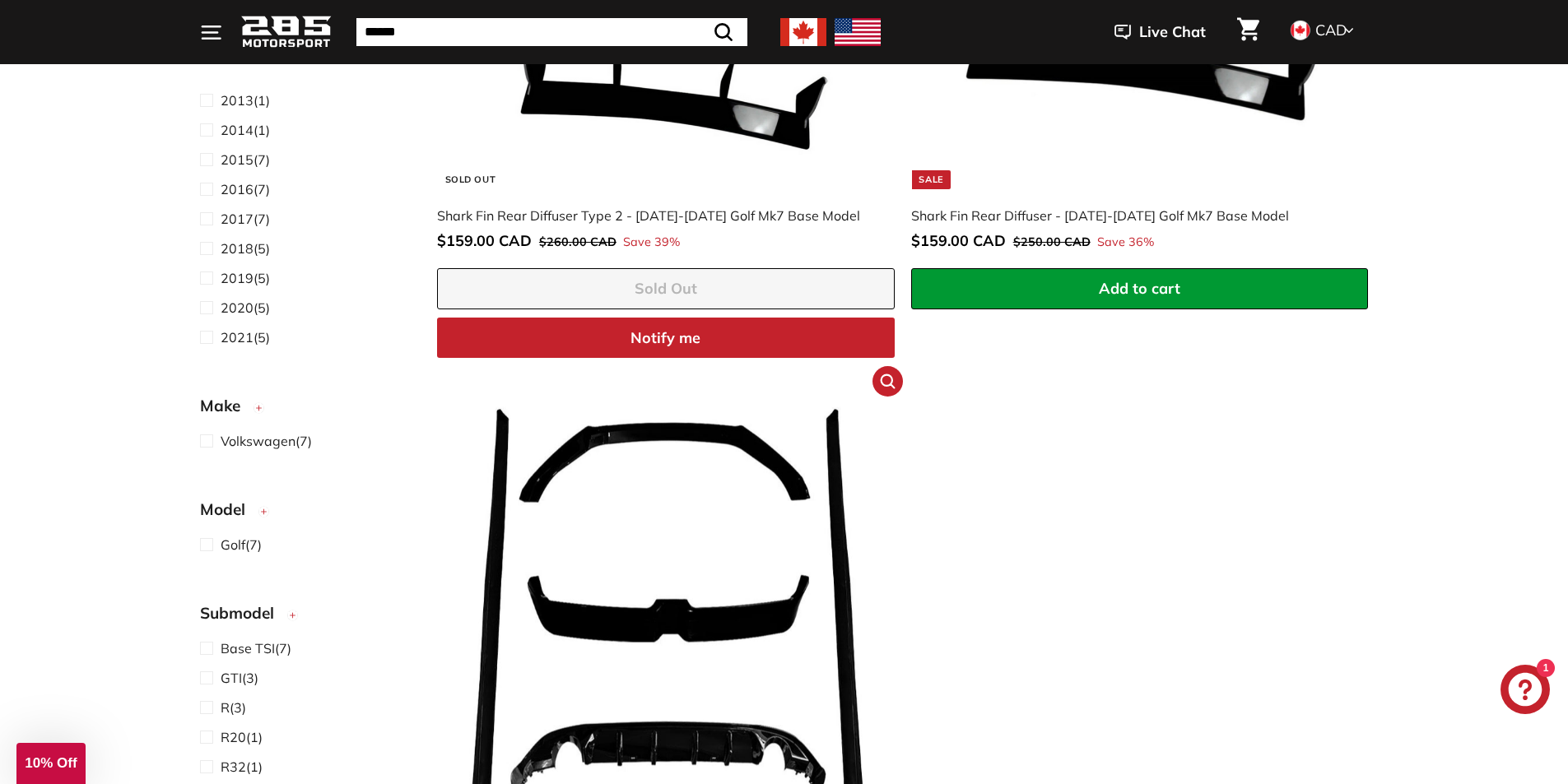
scroll to position [1810, 0]
